Goal: Entertainment & Leisure: Consume media (video, audio)

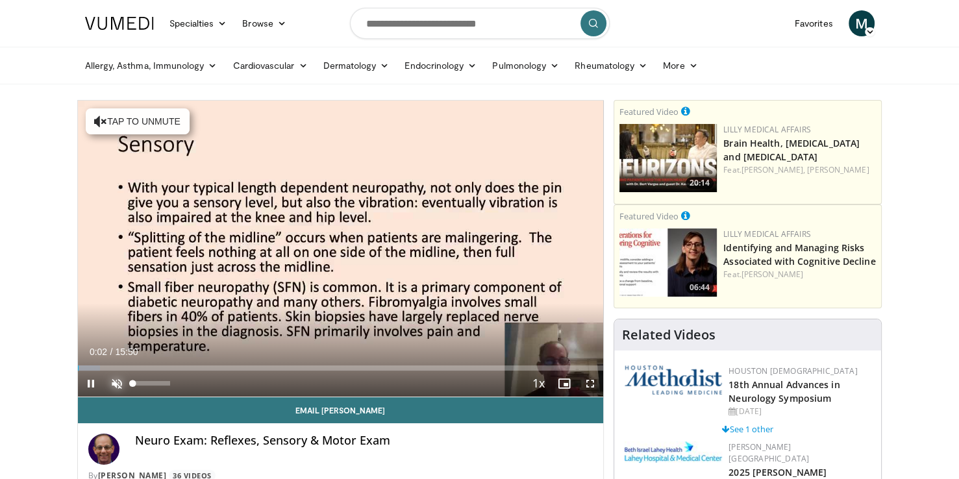
click at [116, 387] on span "Video Player" at bounding box center [117, 384] width 26 height 26
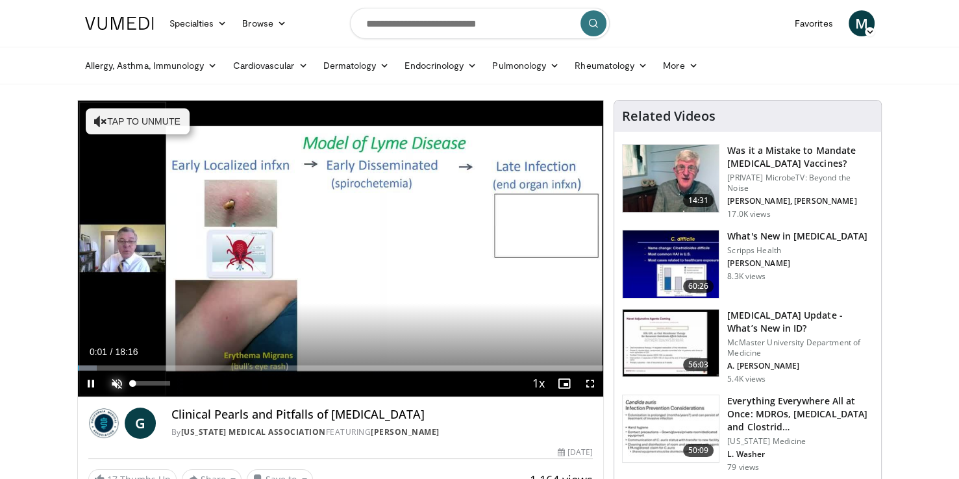
click at [114, 385] on span "Video Player" at bounding box center [117, 384] width 26 height 26
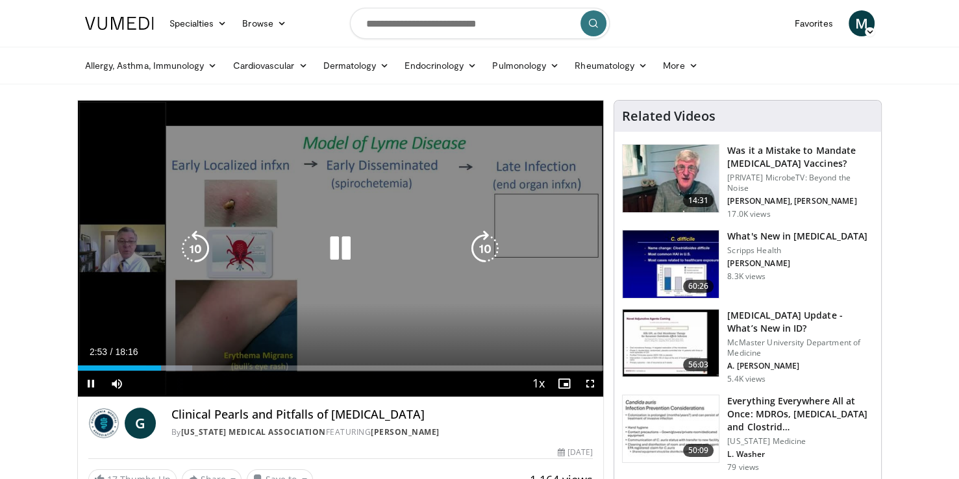
click at [345, 249] on icon "Video Player" at bounding box center [340, 249] width 36 height 36
click at [342, 253] on icon "Video Player" at bounding box center [340, 249] width 36 height 36
